Goal: Information Seeking & Learning: Learn about a topic

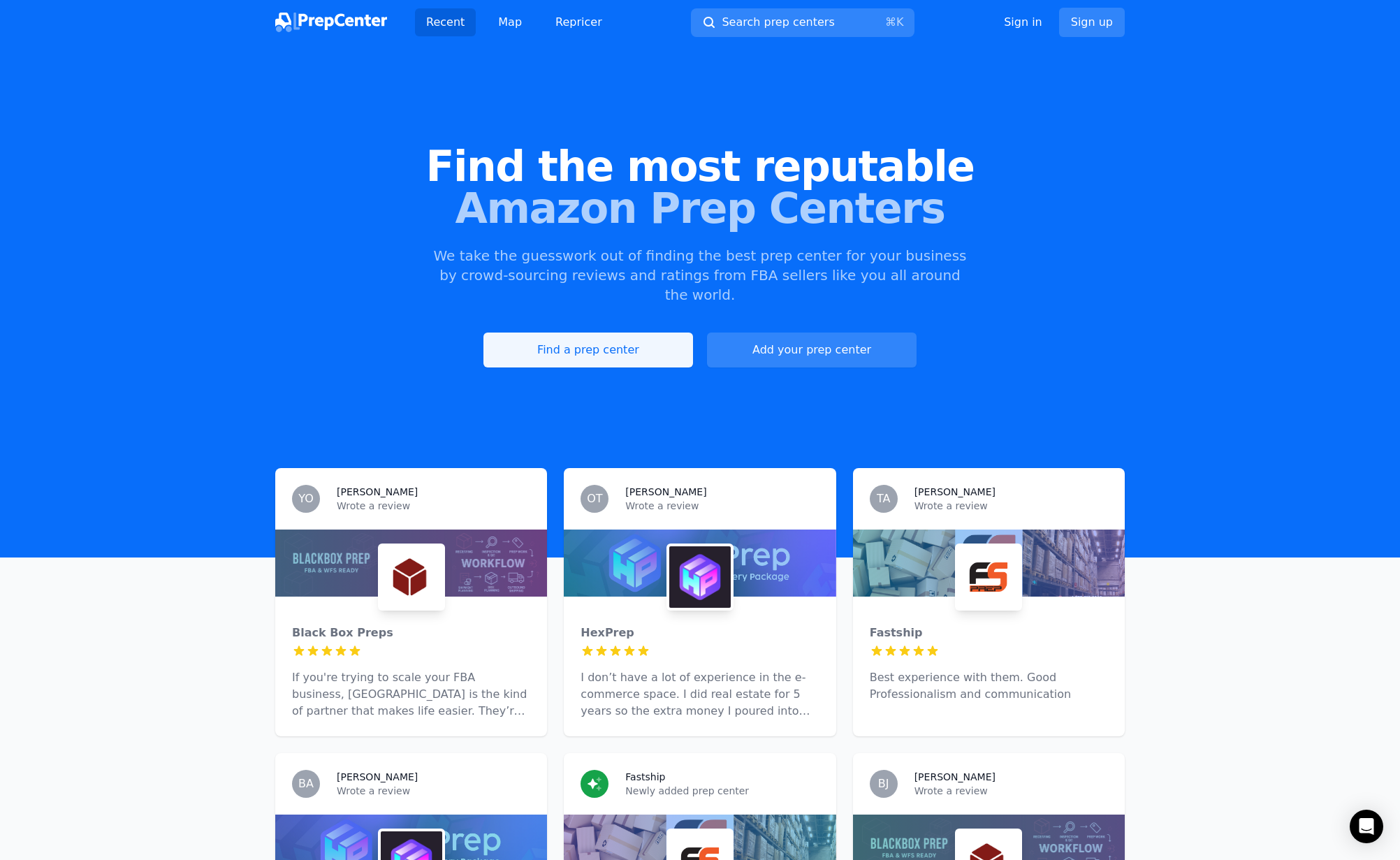
click at [568, 333] on link "Find a prep center" at bounding box center [588, 350] width 209 height 35
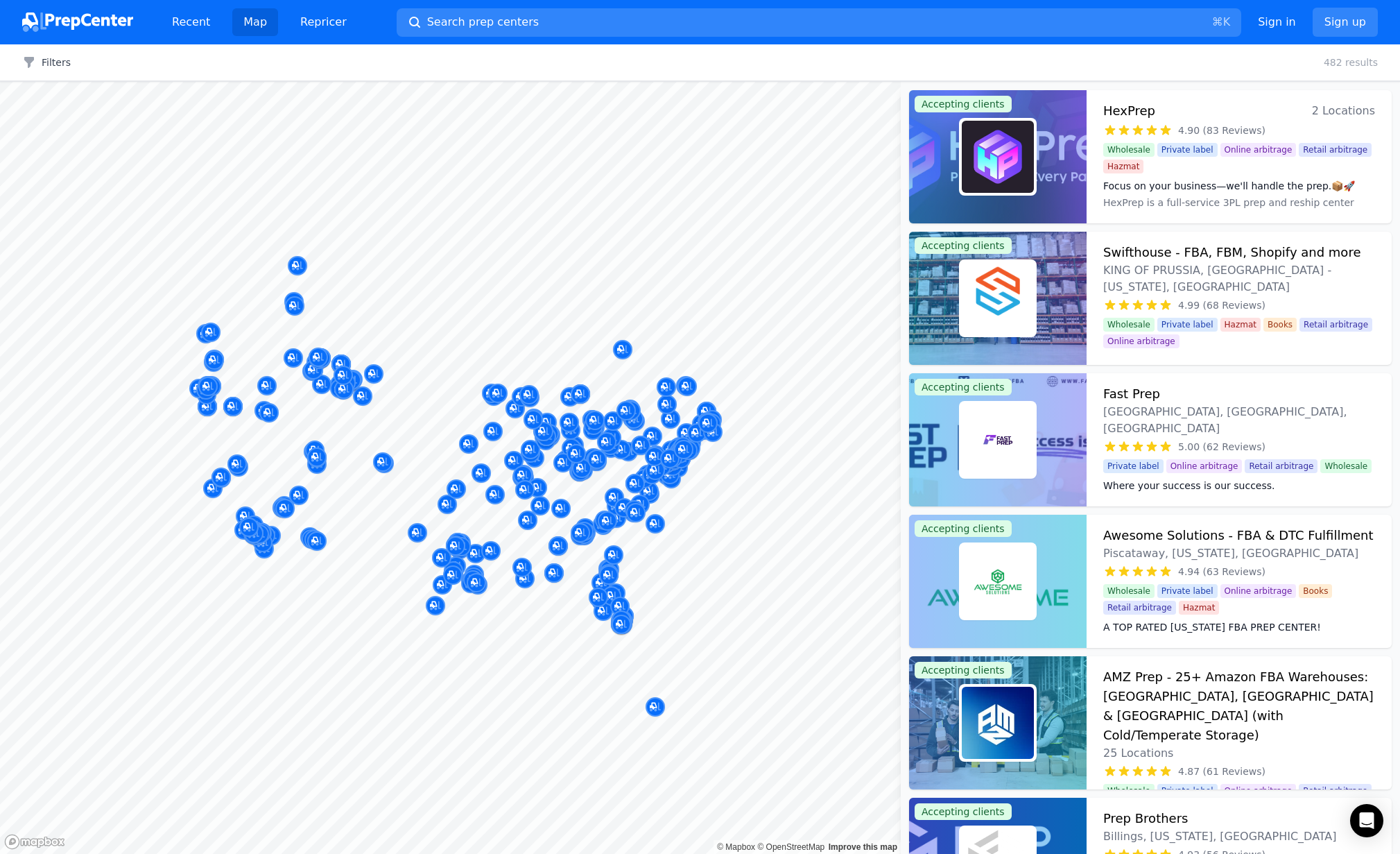
click at [47, 52] on div "Filters Clear all 482 results" at bounding box center [700, 62] width 1400 height 37
click at [47, 56] on button "Filters" at bounding box center [46, 62] width 48 height 14
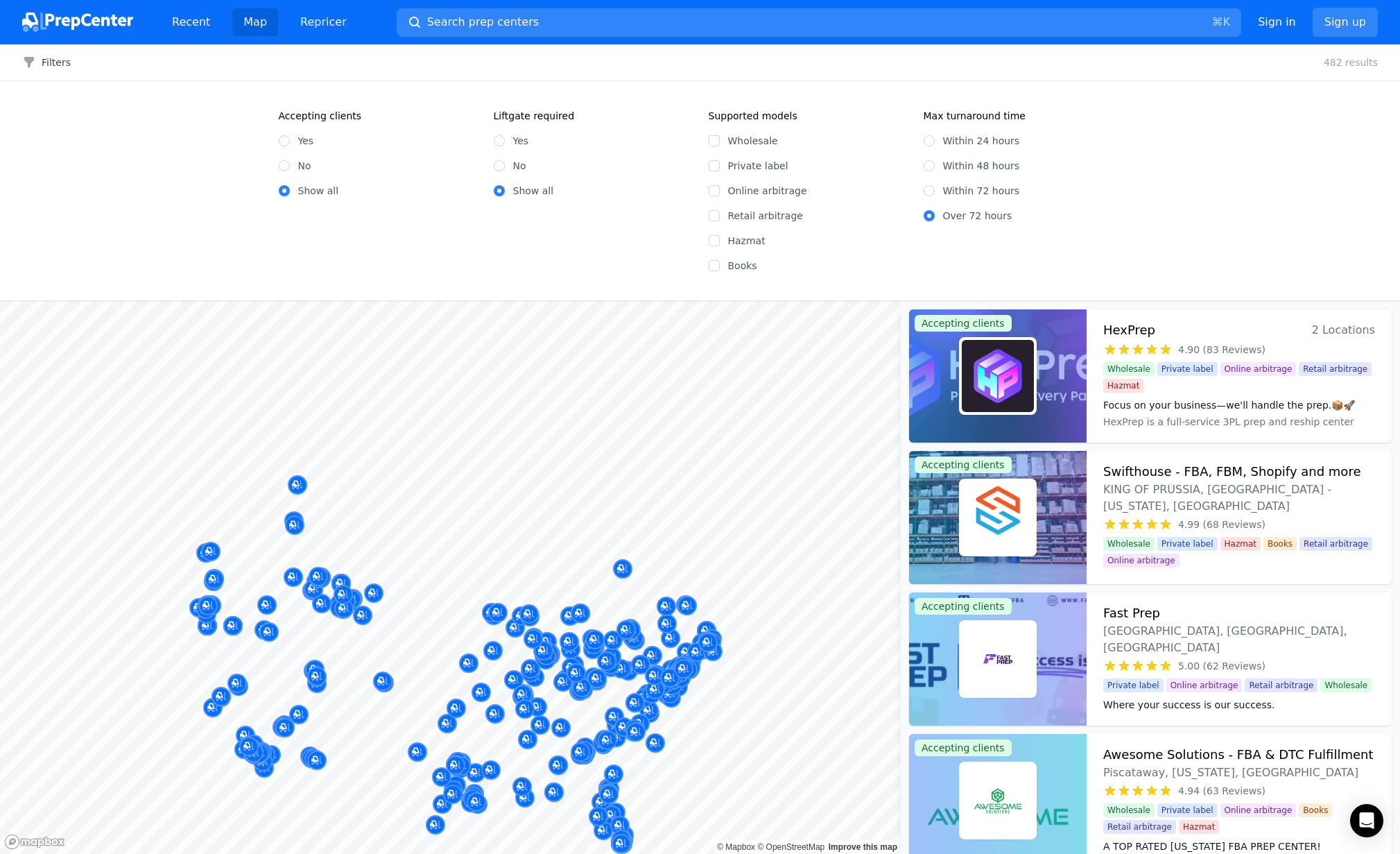
click at [307, 141] on label "Yes" at bounding box center [307, 141] width 16 height 14
click at [289, 141] on input "Yes" at bounding box center [285, 141] width 11 height 11
radio input "true"
click at [500, 164] on input "No" at bounding box center [500, 166] width 11 height 11
radio input "true"
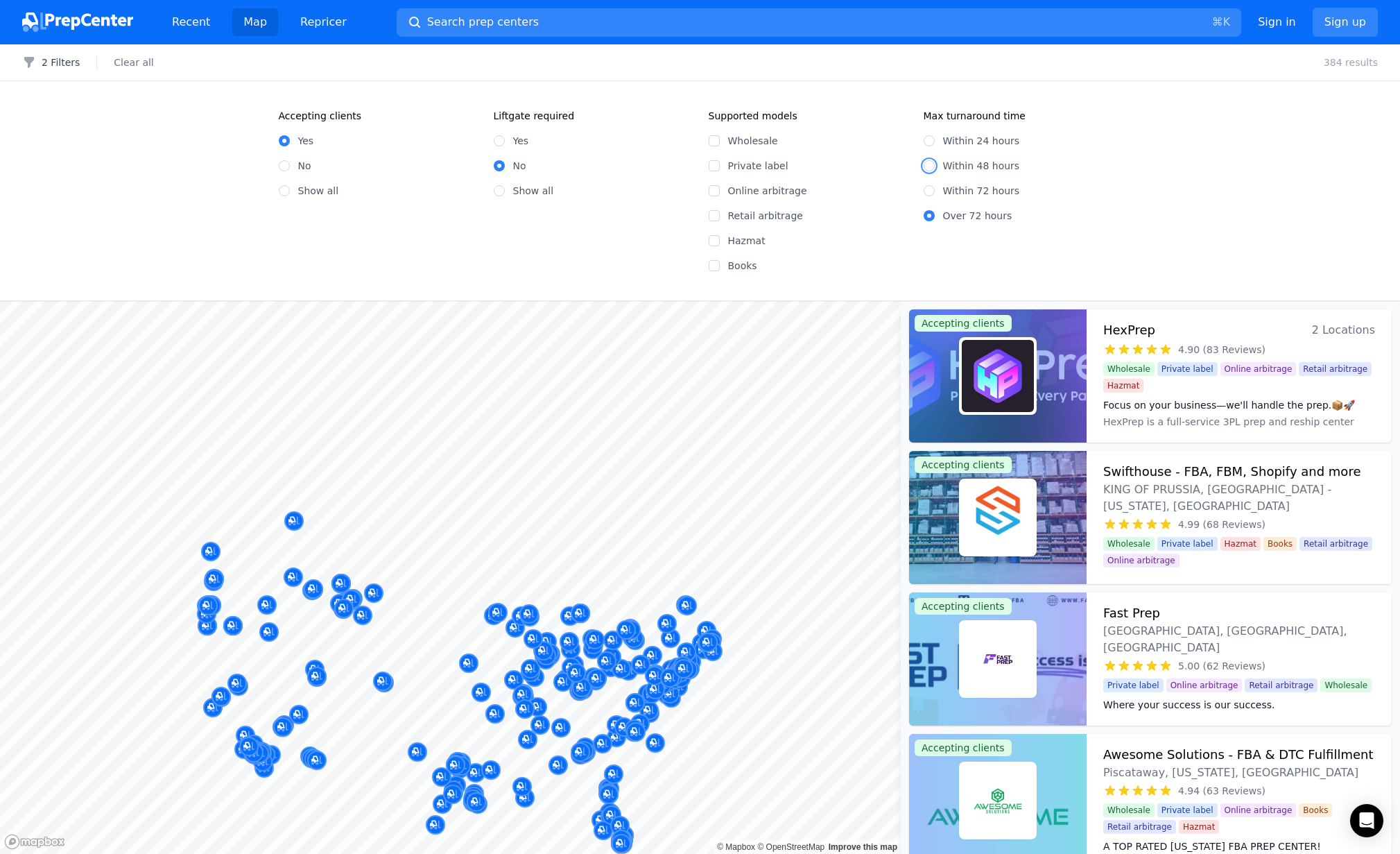
click at [931, 169] on input "Within 48 hours" at bounding box center [930, 166] width 11 height 11
radio input "true"
click at [57, 56] on button "3 Filters" at bounding box center [51, 62] width 57 height 14
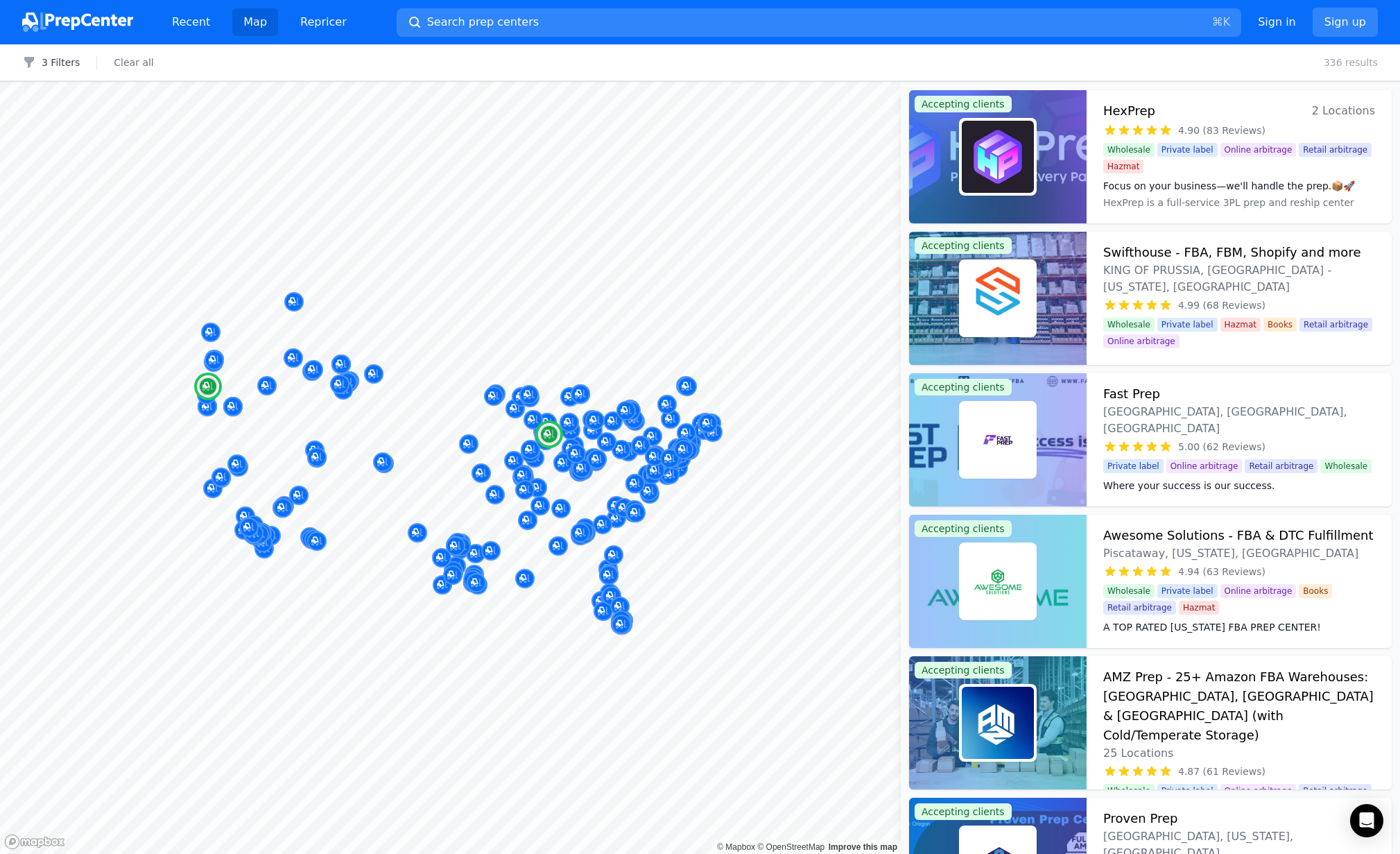
click at [1146, 110] on h3 "HexPrep" at bounding box center [1129, 111] width 52 height 20
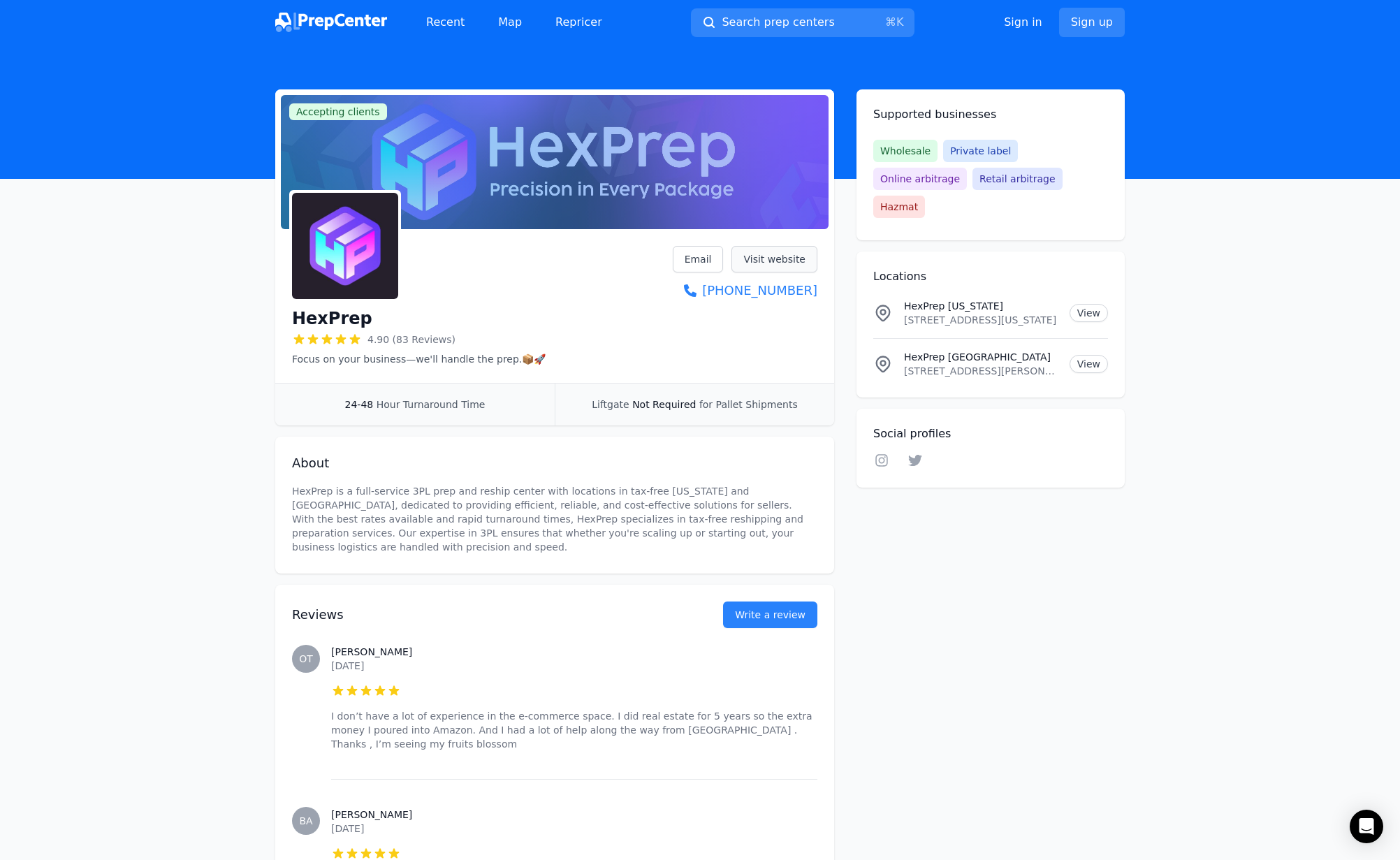
click at [766, 260] on link "Visit website" at bounding box center [775, 259] width 86 height 26
click at [948, 313] on p "[STREET_ADDRESS][US_STATE]" at bounding box center [981, 320] width 154 height 14
copy p "[STREET_ADDRESS][US_STATE]"
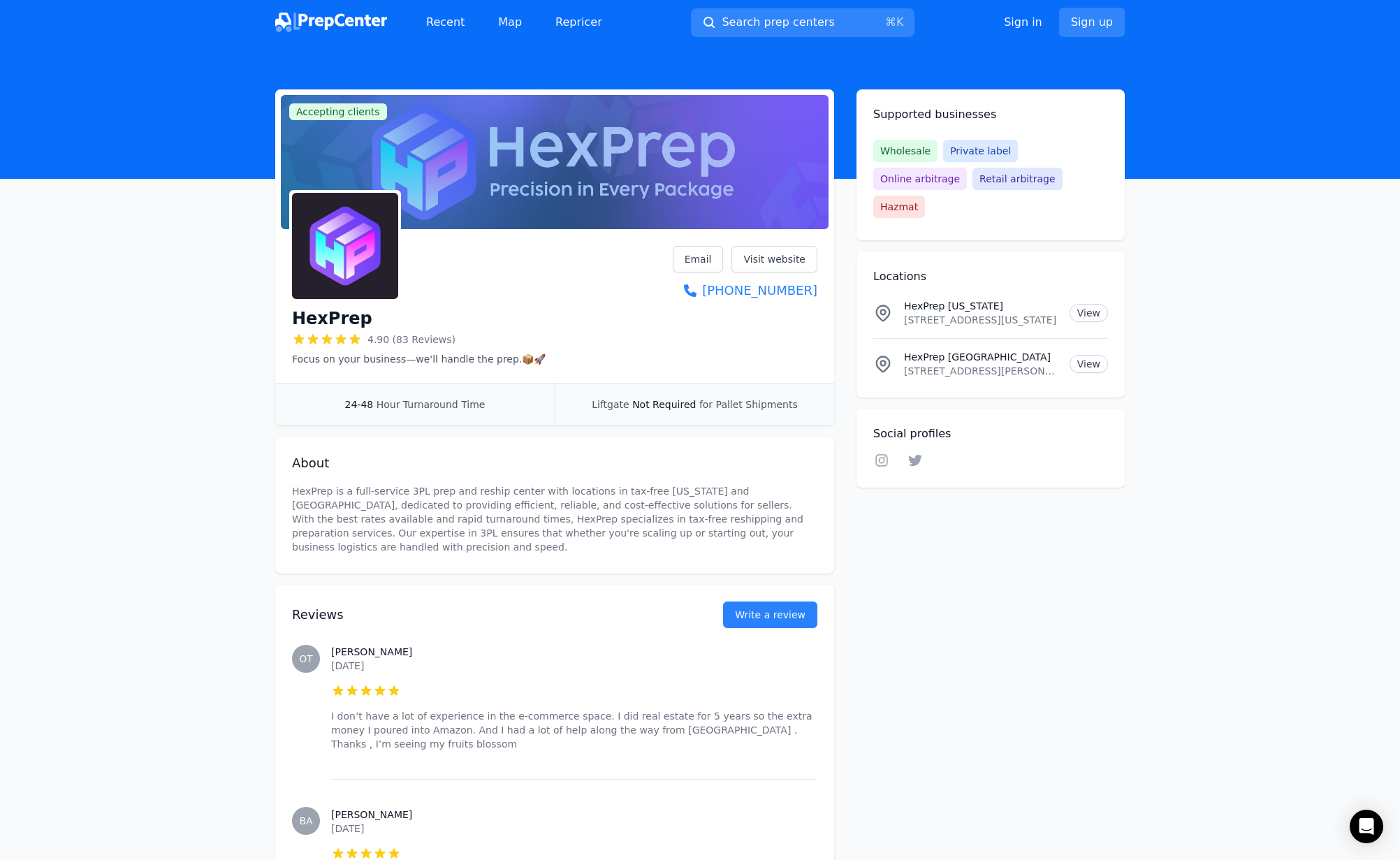
click at [541, 319] on div "HexPrep 4.90 (83 Reviews) Focus on your business—we'll handle the prep.📦🚀 Email…" at bounding box center [555, 306] width 526 height 120
click at [331, 15] on img at bounding box center [331, 22] width 112 height 20
